Goal: Browse casually: Explore the website without a specific task or goal

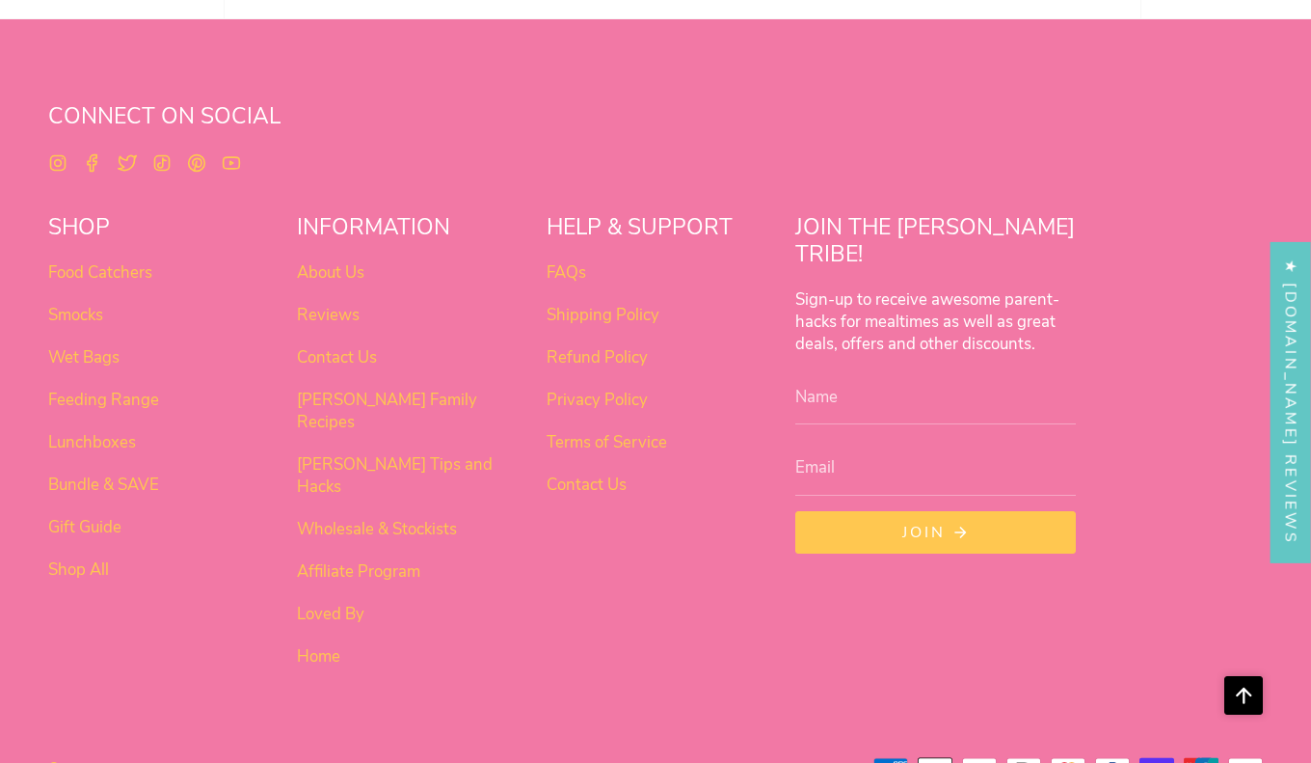
scroll to position [1212, 0]
